Goal: Transaction & Acquisition: Purchase product/service

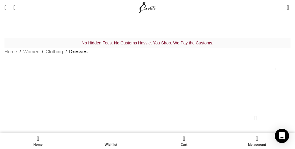
scroll to position [0, 1640]
click at [186, 12] on div "Wishlist 0 items $ 0" at bounding box center [227, 7] width 133 height 15
